Goal: Check status: Check status

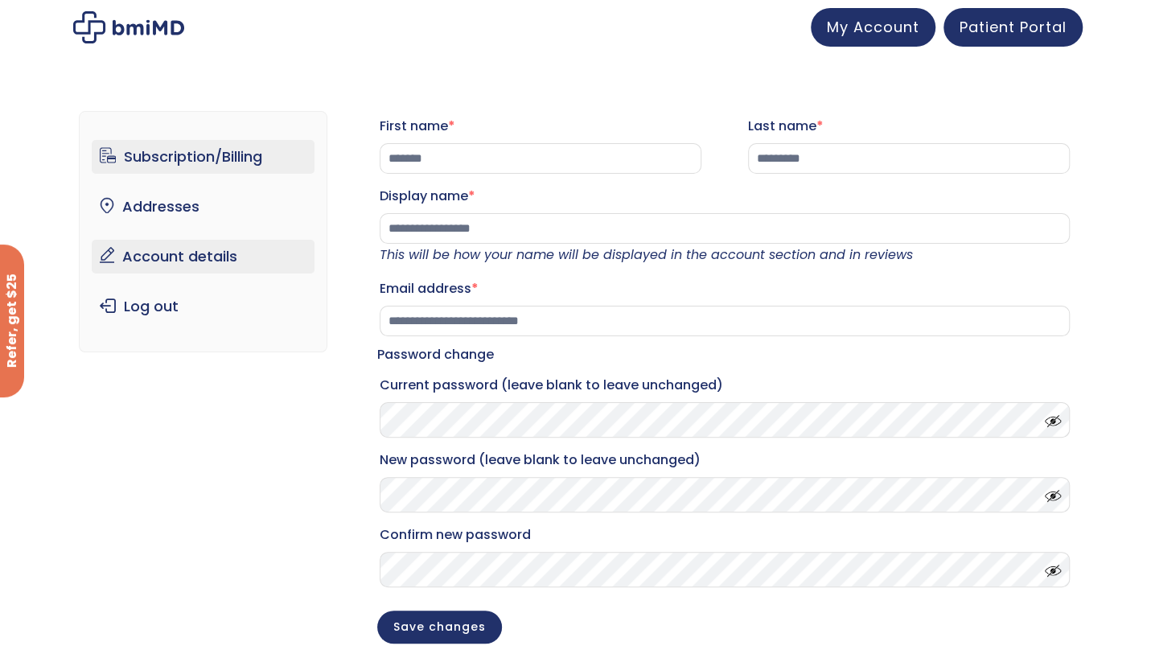
click at [140, 166] on link "Subscription/Billing" at bounding box center [203, 157] width 223 height 34
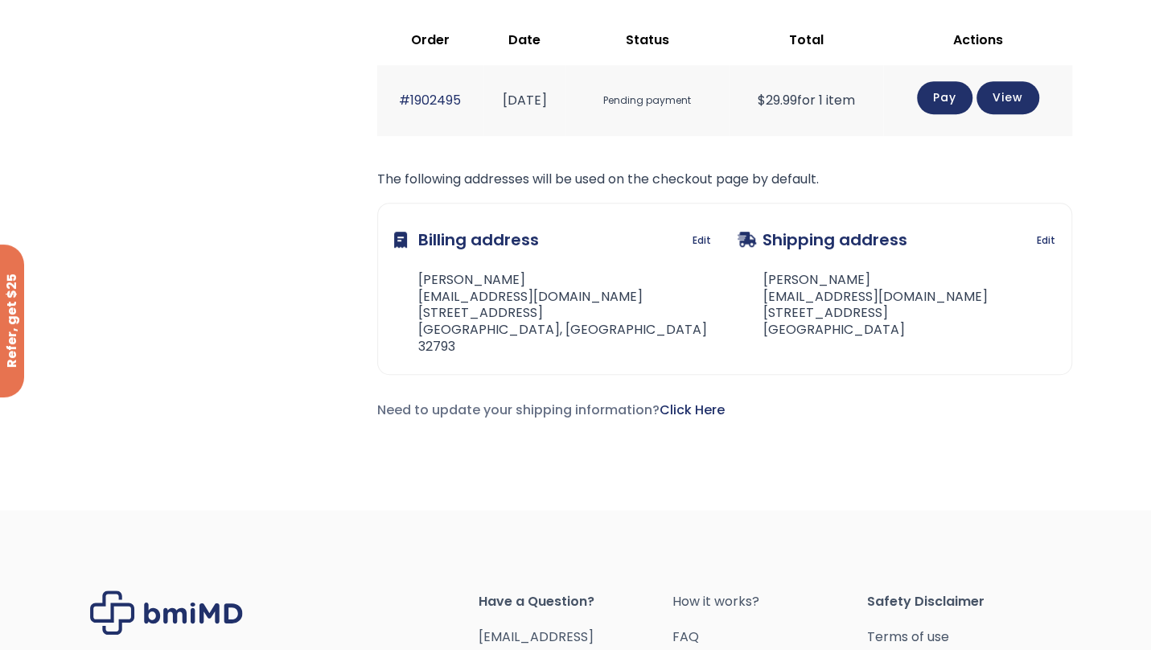
scroll to position [455, 0]
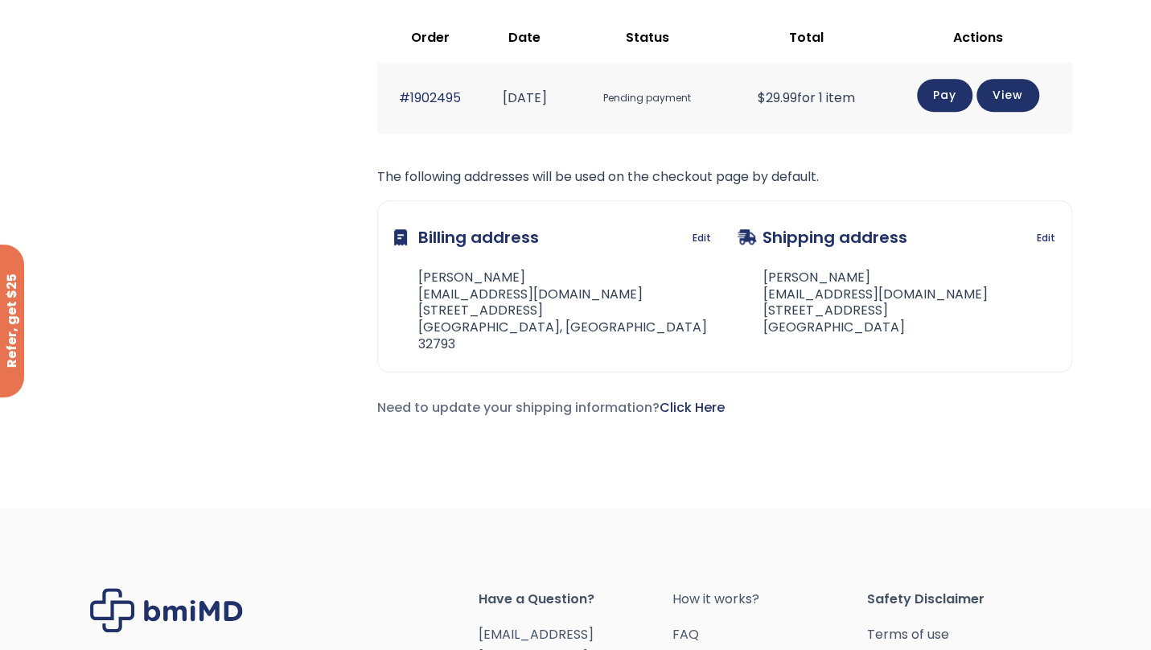
click at [651, 93] on span "Pending payment" at bounding box center [647, 99] width 147 height 30
click at [657, 109] on span "Pending payment" at bounding box center [647, 99] width 147 height 30
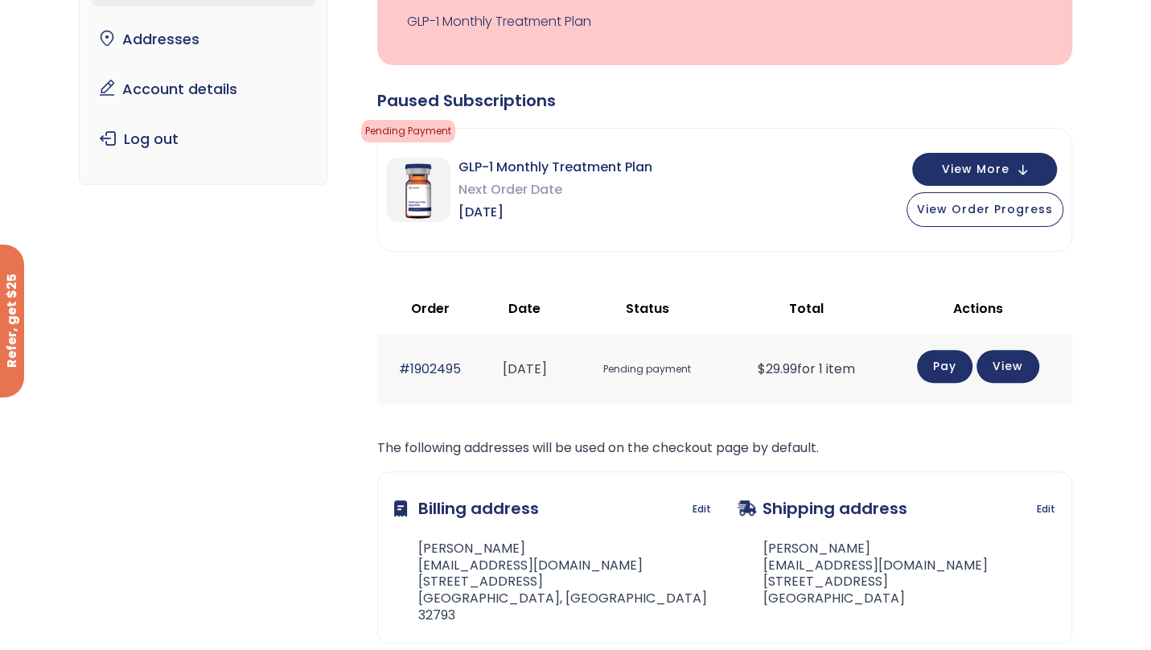
scroll to position [0, 0]
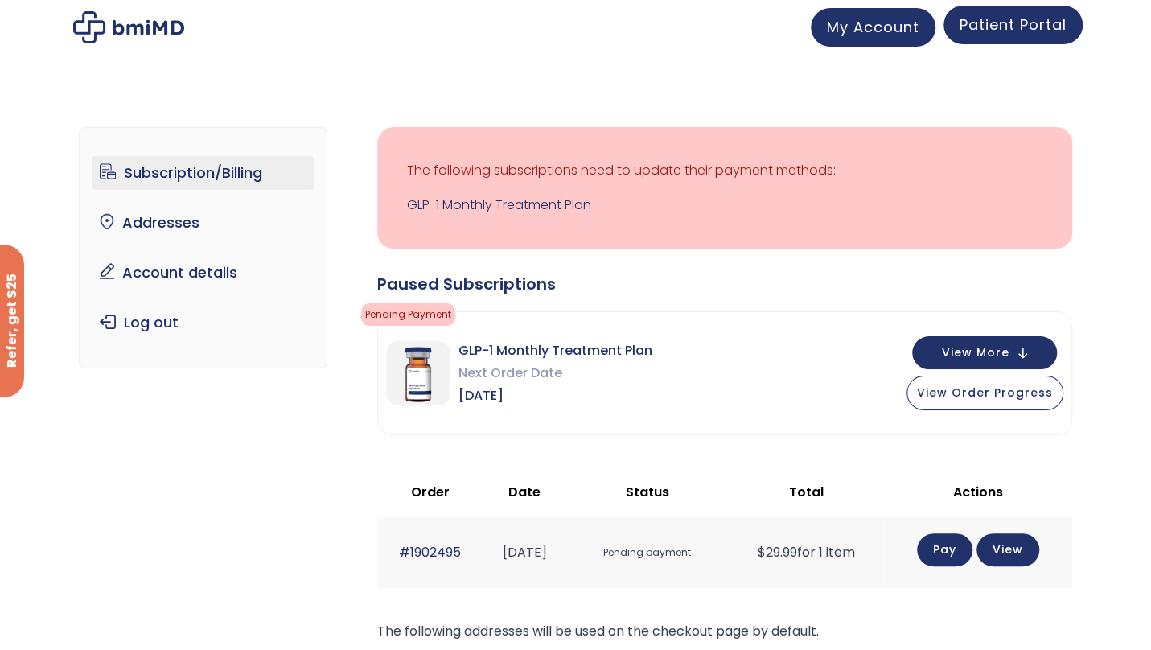
click at [1002, 35] on link "Patient Portal" at bounding box center [1013, 25] width 139 height 39
